Goal: Task Accomplishment & Management: Complete application form

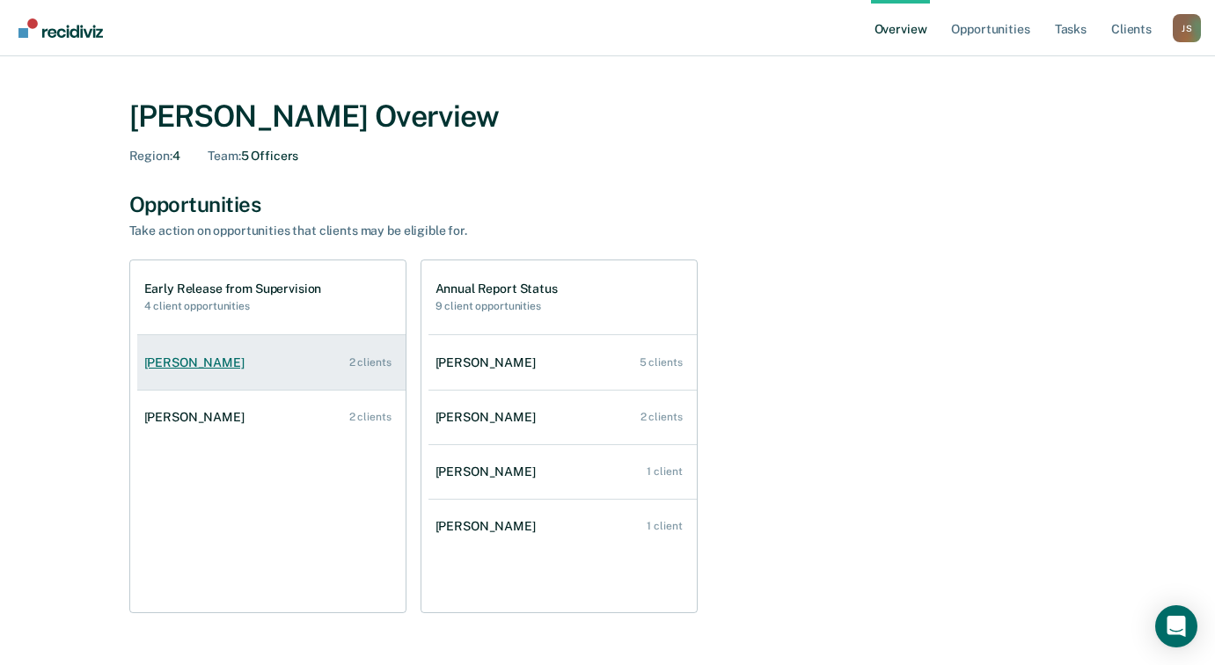
click at [279, 361] on link "[PERSON_NAME] 2 clients" at bounding box center [271, 363] width 268 height 50
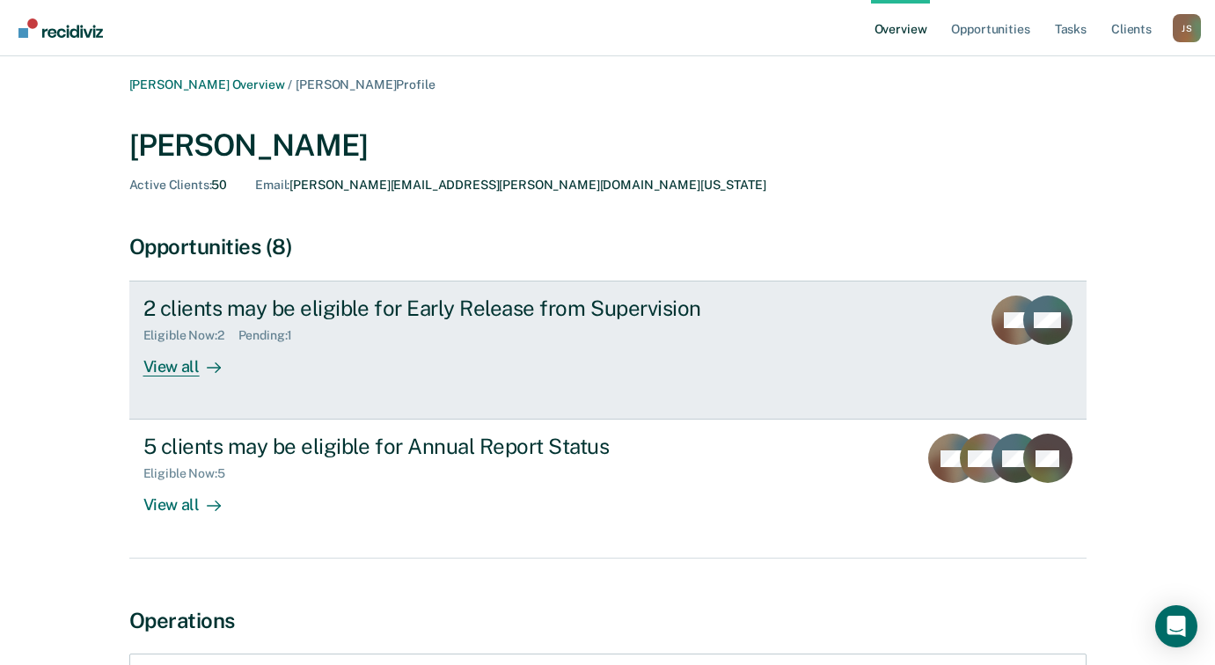
click at [193, 367] on div "View all" at bounding box center [192, 360] width 99 height 34
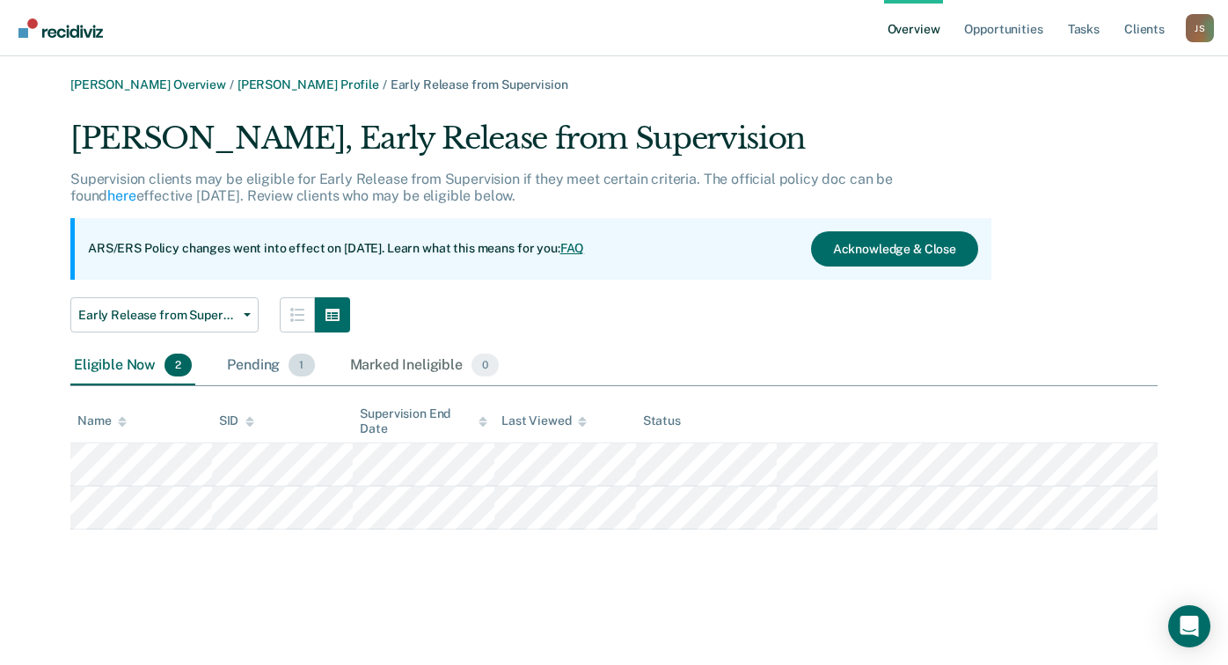
click at [254, 363] on div "Pending 1" at bounding box center [270, 366] width 94 height 39
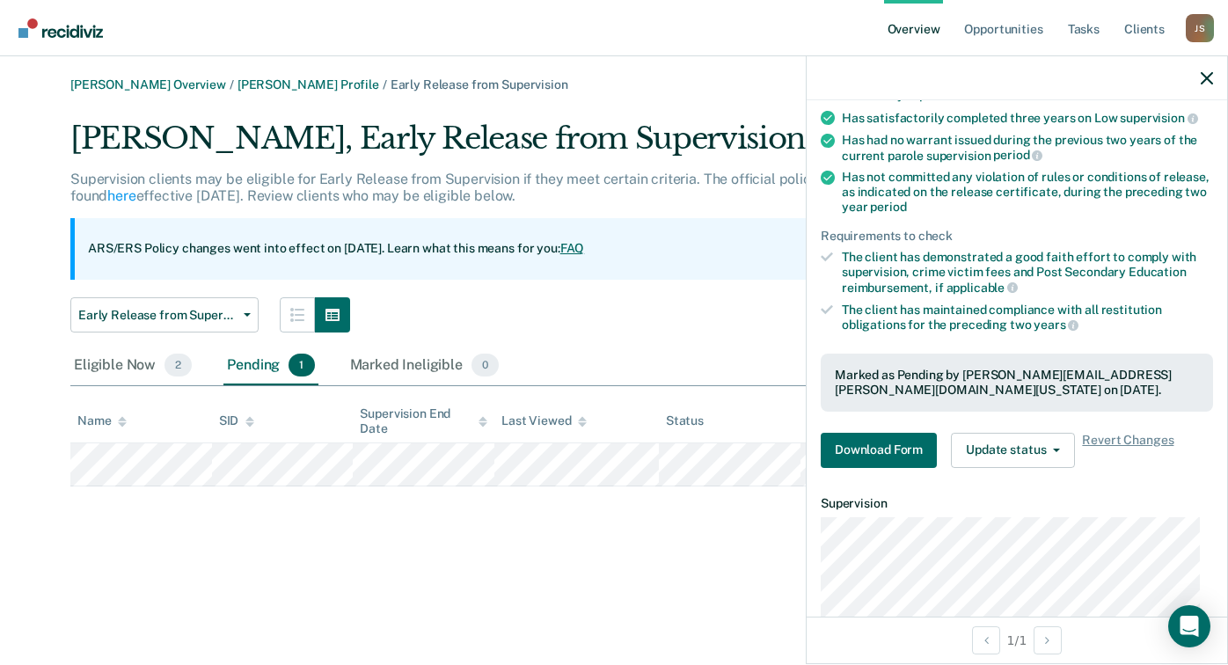
scroll to position [264, 0]
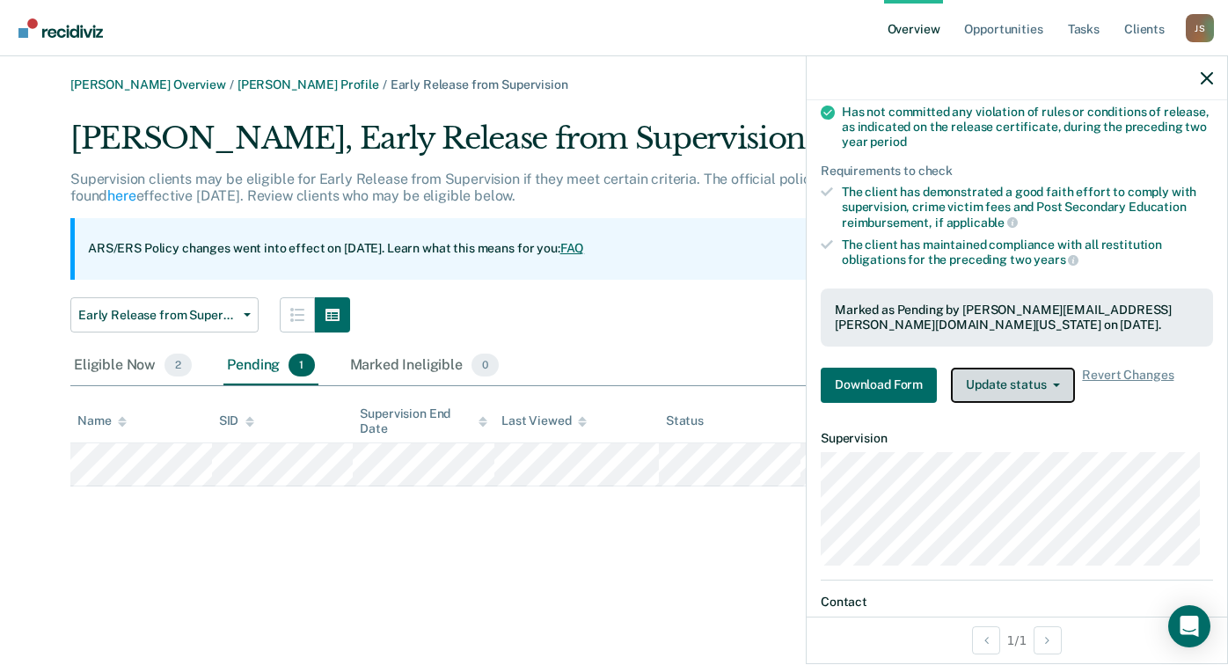
click at [1047, 384] on span "button" at bounding box center [1053, 386] width 14 height 4
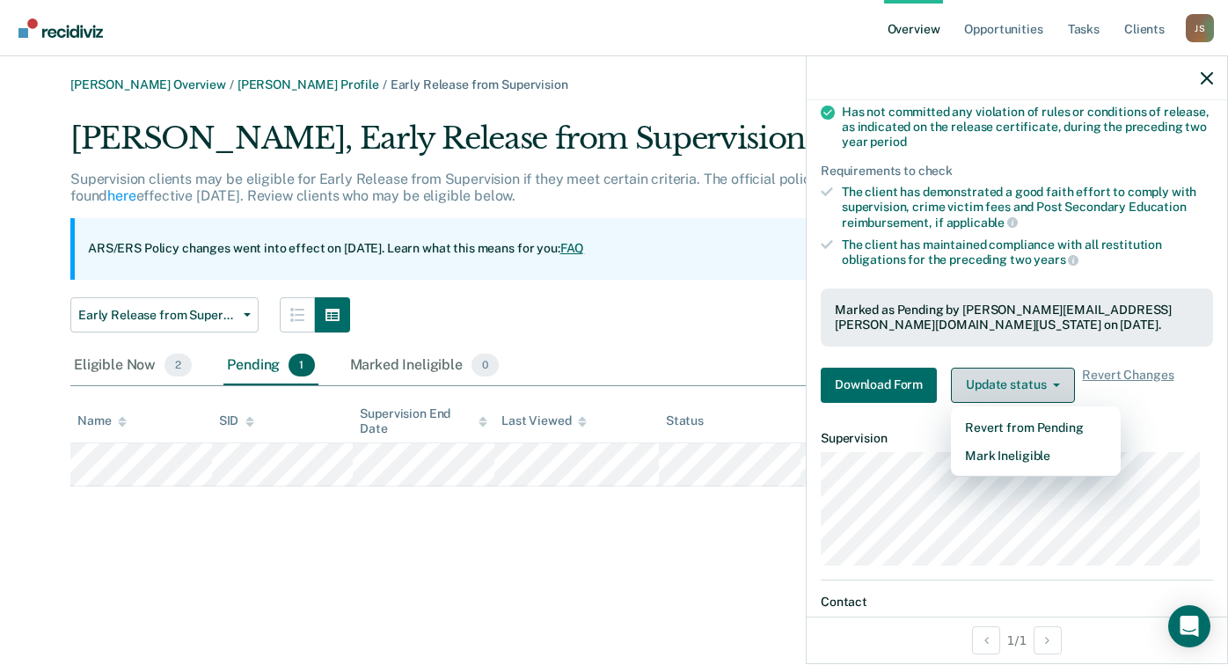
click at [1047, 384] on span "button" at bounding box center [1053, 386] width 14 height 4
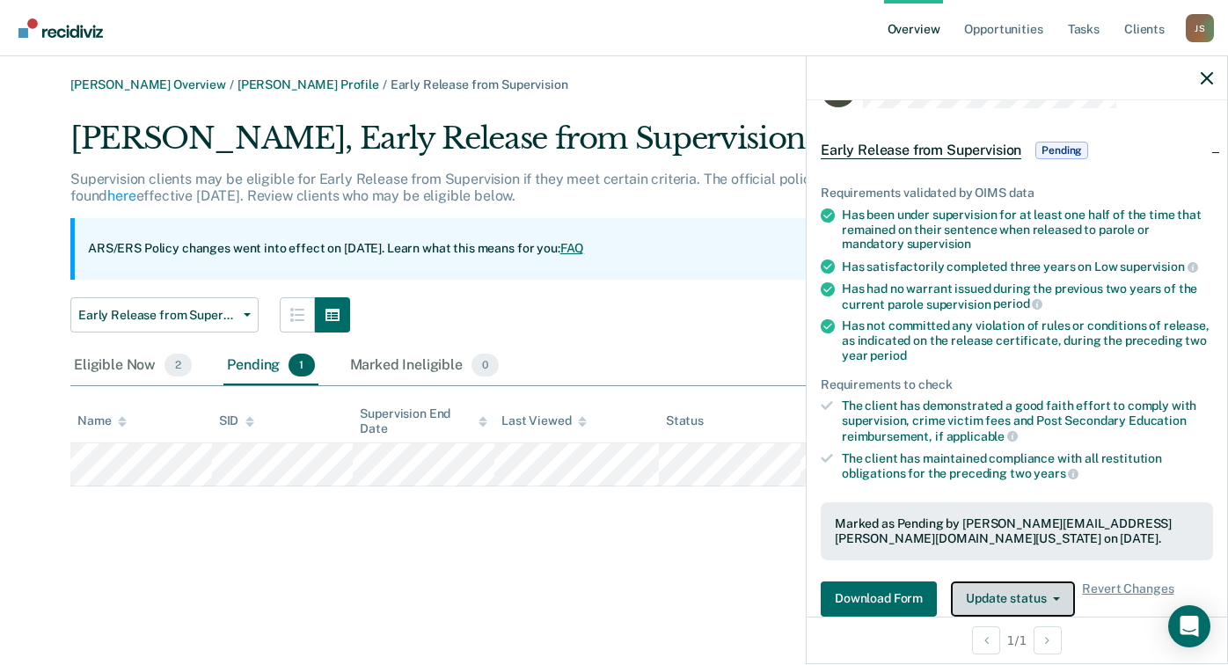
scroll to position [18, 0]
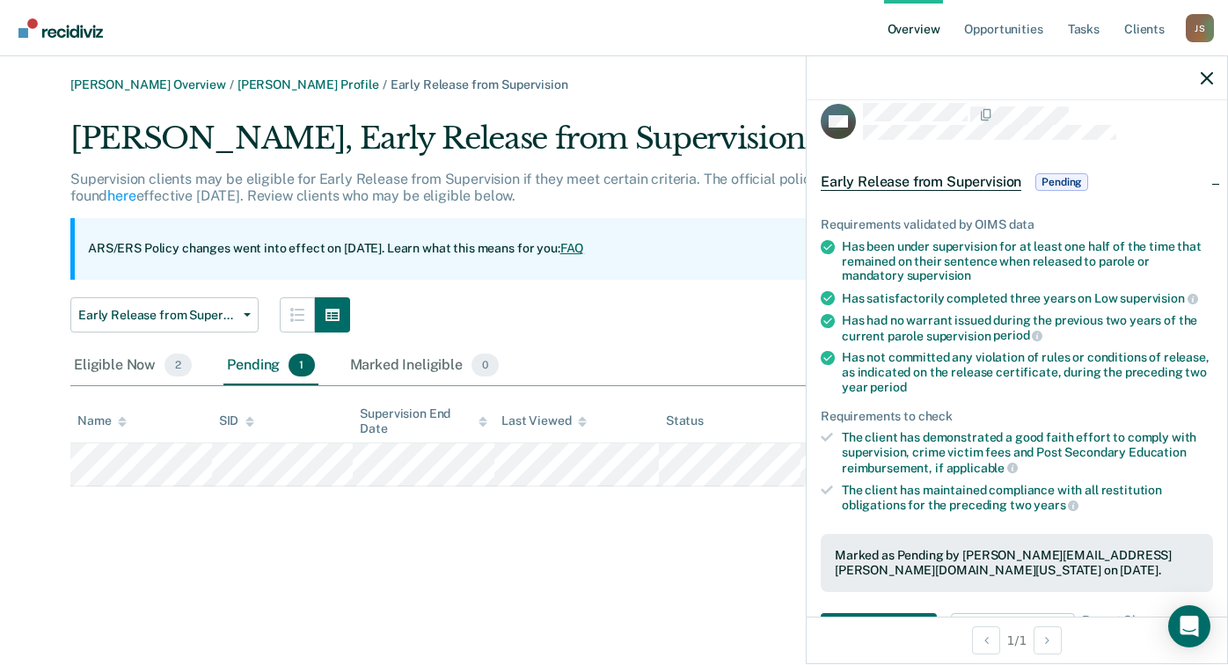
click at [698, 531] on div "[PERSON_NAME] Overview / [PERSON_NAME] Profile / Early Release from Supervision…" at bounding box center [614, 342] width 1186 height 531
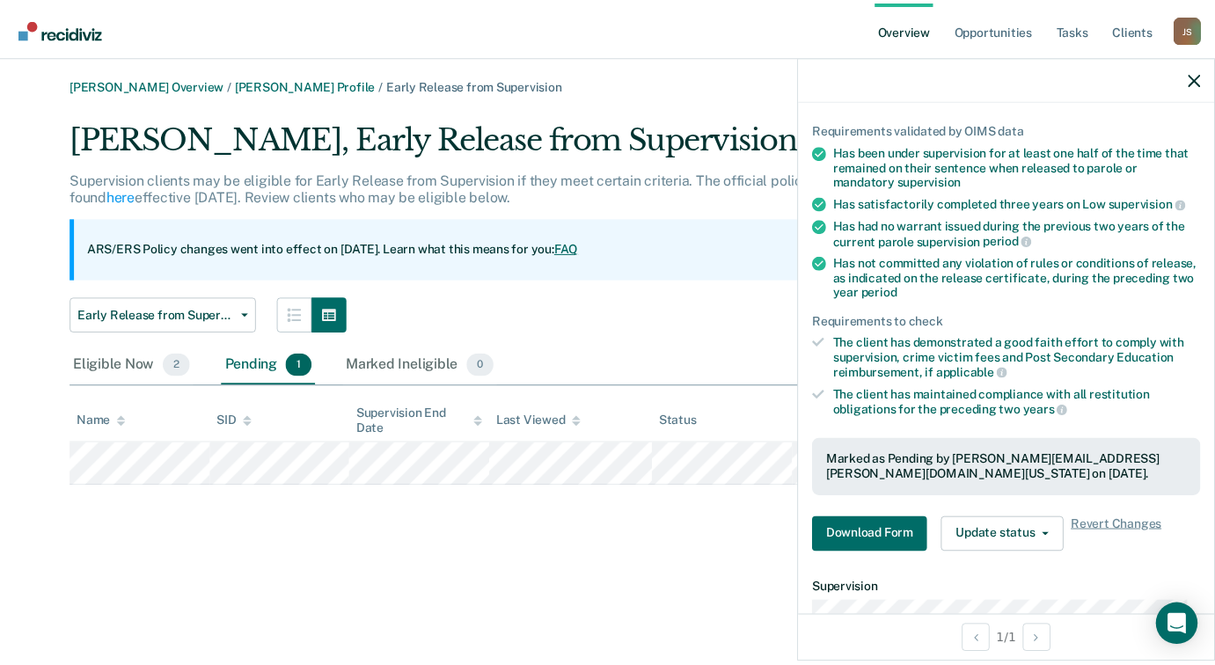
scroll to position [106, 0]
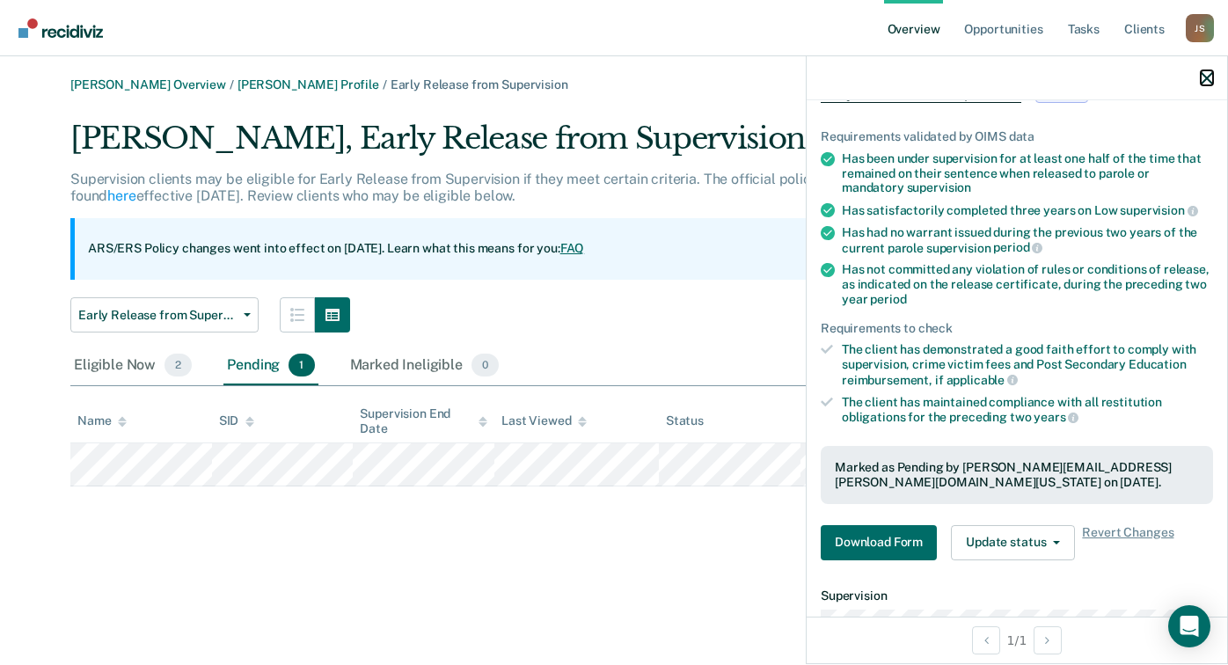
click at [1204, 73] on icon "button" at bounding box center [1207, 78] width 12 height 12
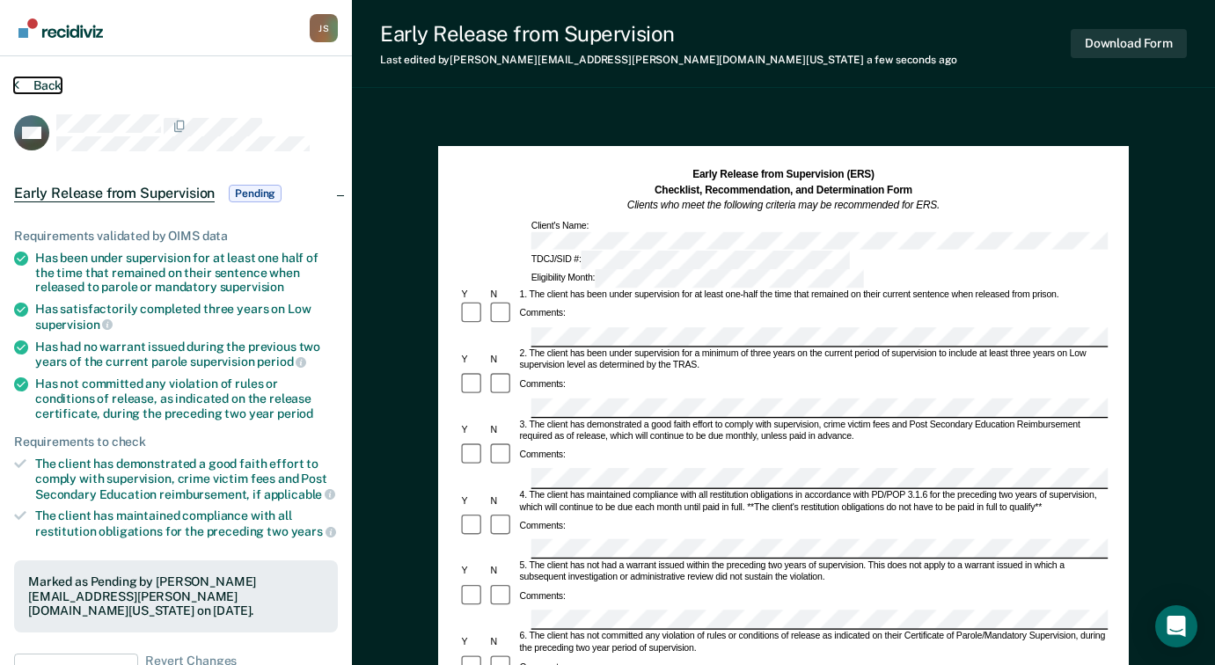
click at [54, 83] on button "Back" at bounding box center [38, 85] width 48 height 16
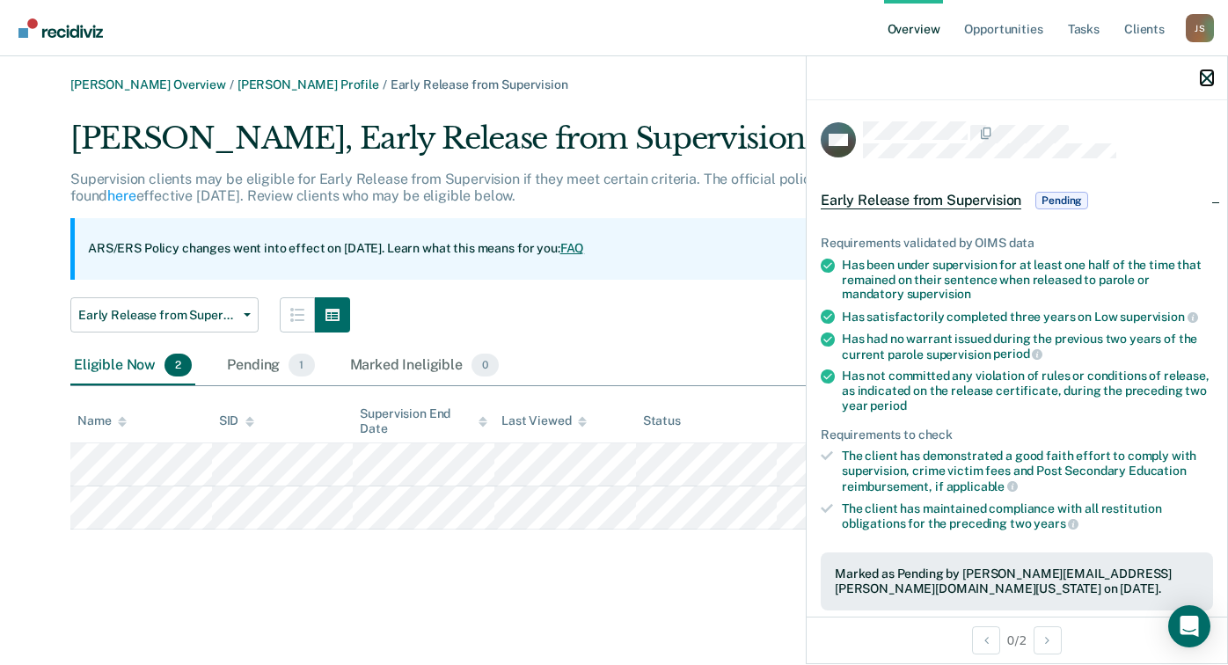
click at [1204, 81] on icon "button" at bounding box center [1207, 78] width 12 height 12
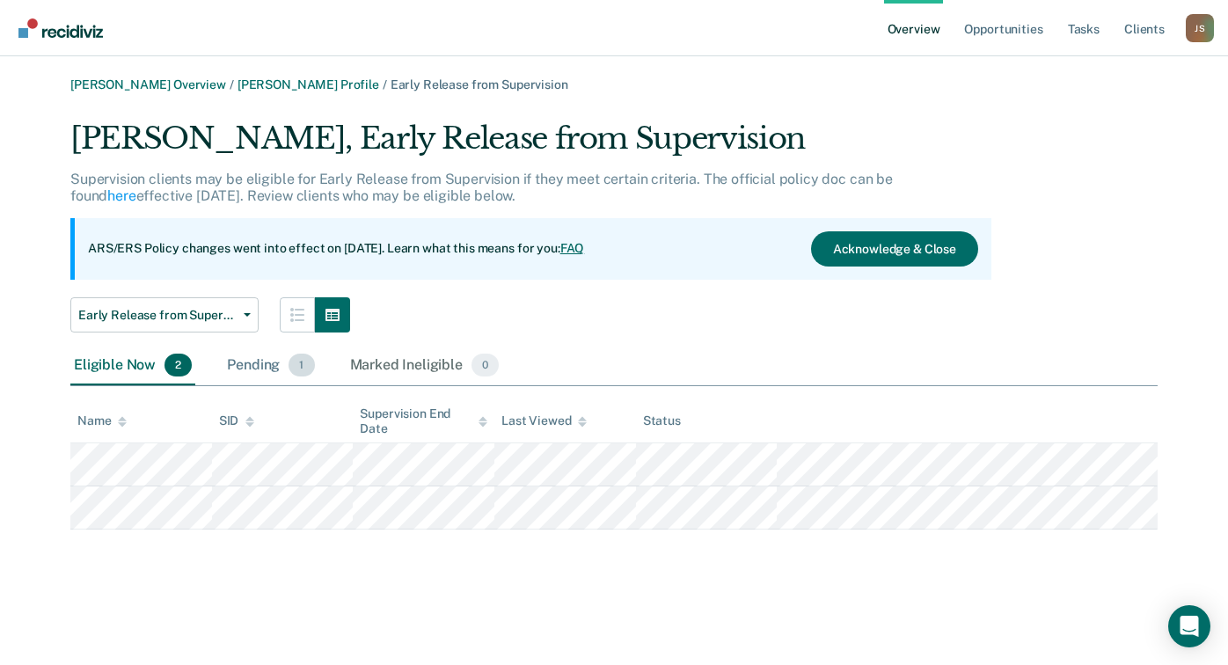
click at [244, 376] on div "Pending 1" at bounding box center [270, 366] width 94 height 39
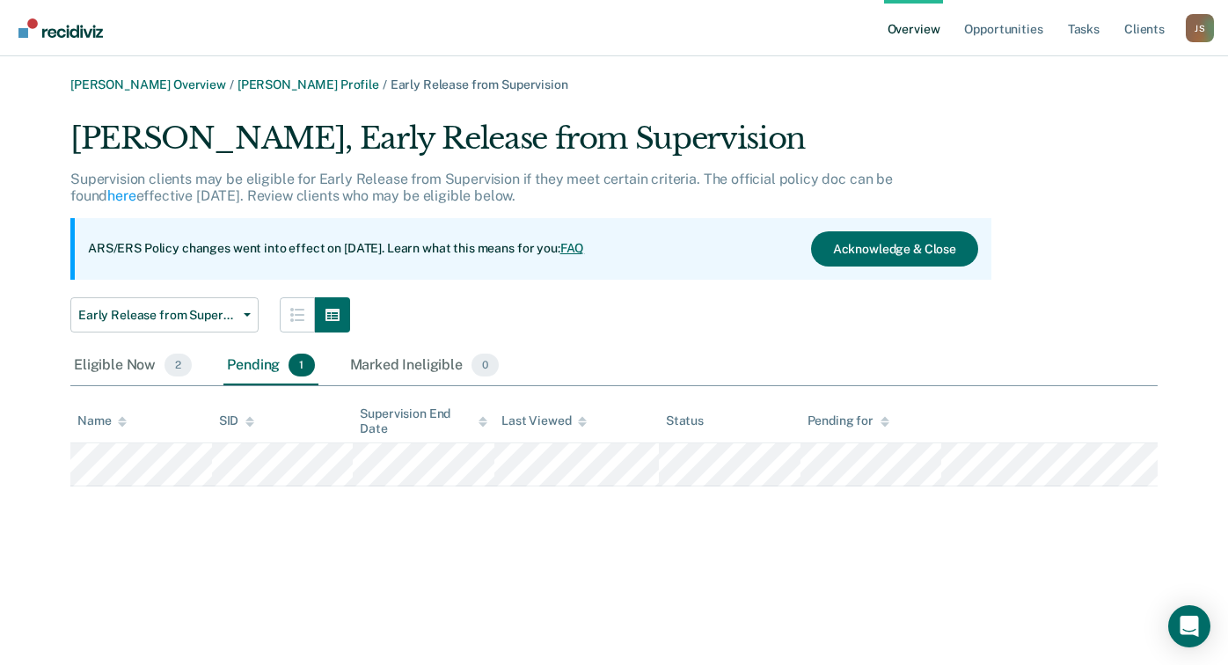
click at [234, 370] on div "Pending 1" at bounding box center [270, 366] width 94 height 39
